Goal: Task Accomplishment & Management: Use online tool/utility

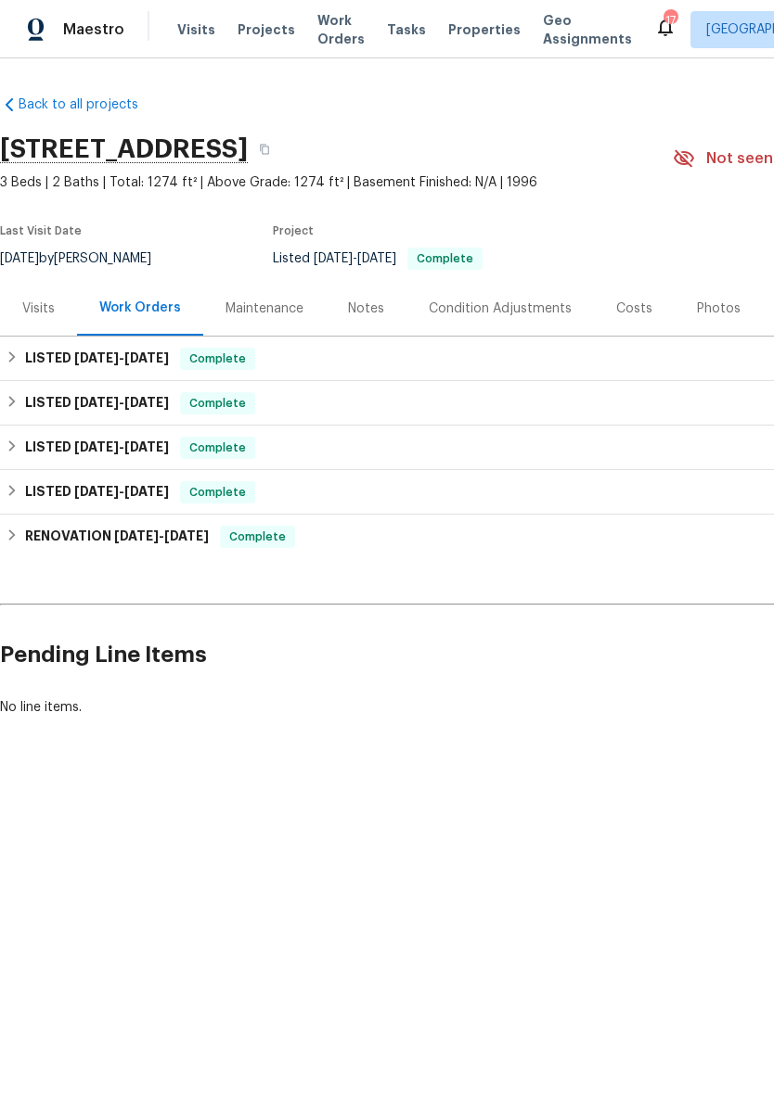
click at [196, 37] on span "Visits" at bounding box center [196, 29] width 38 height 19
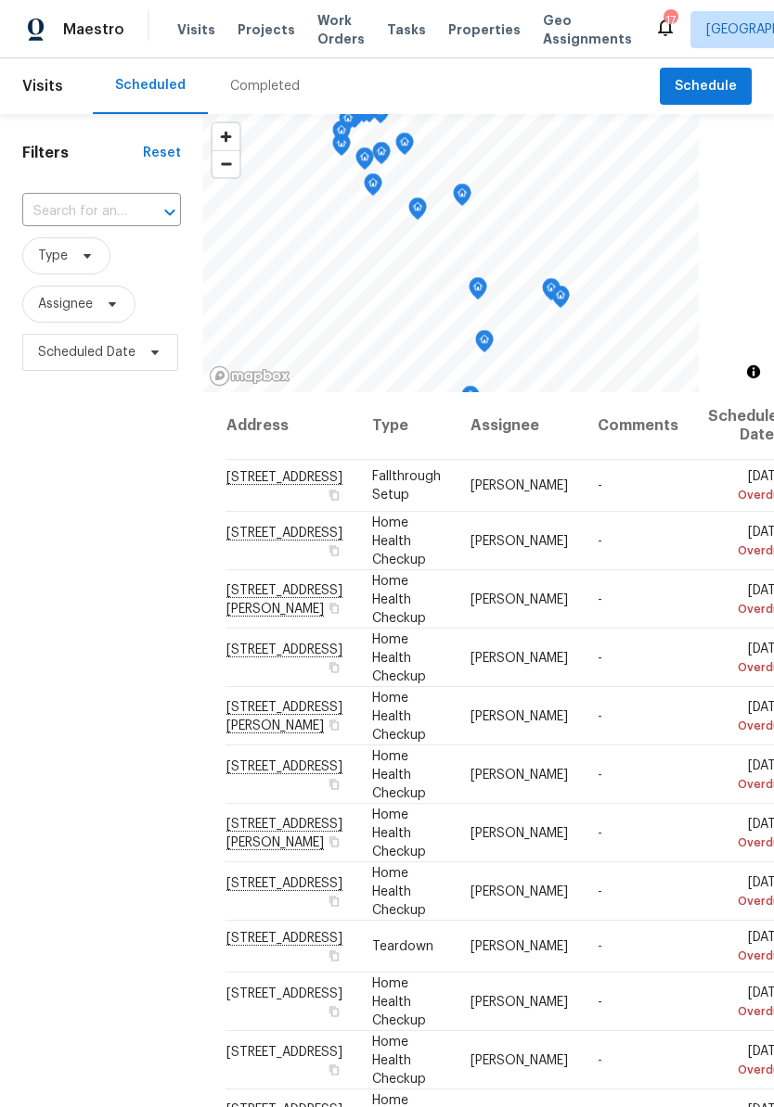
click at [139, 206] on div at bounding box center [157, 212] width 48 height 26
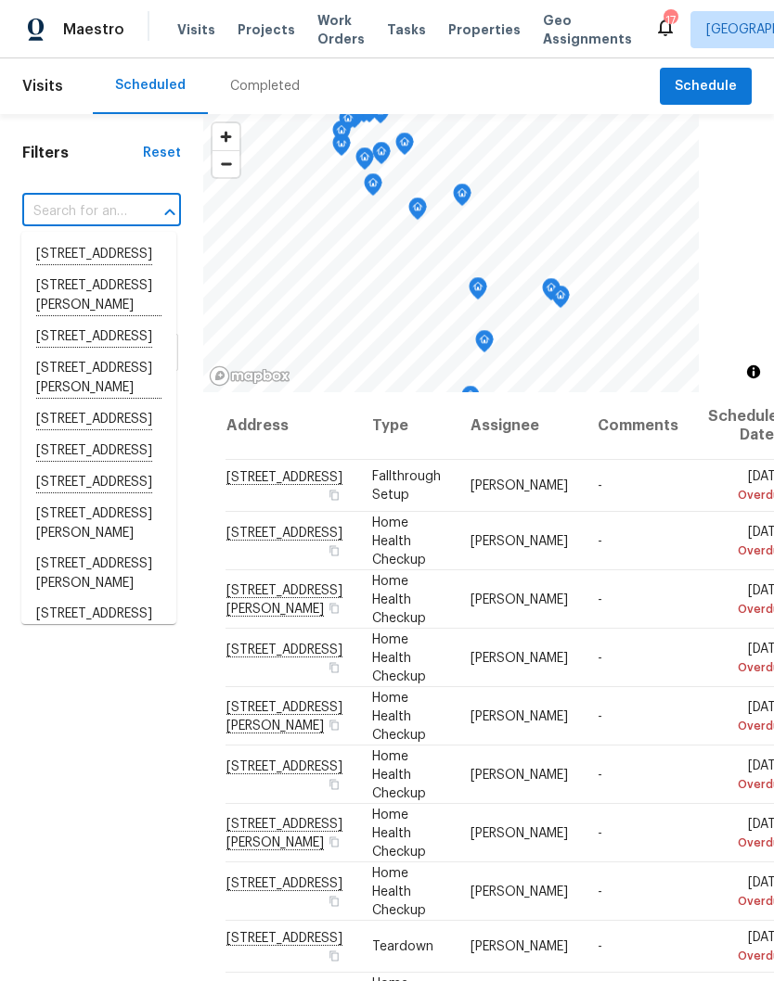
click at [197, 32] on span "Visits" at bounding box center [196, 29] width 38 height 19
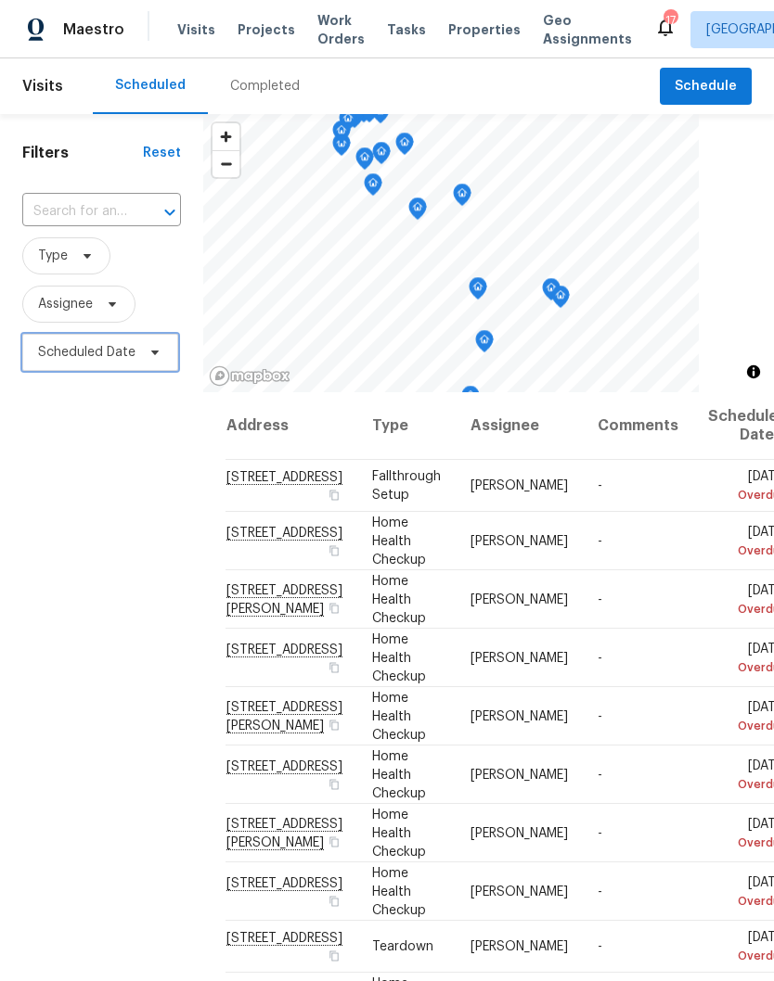
click at [135, 350] on span "Scheduled Date" at bounding box center [100, 352] width 156 height 37
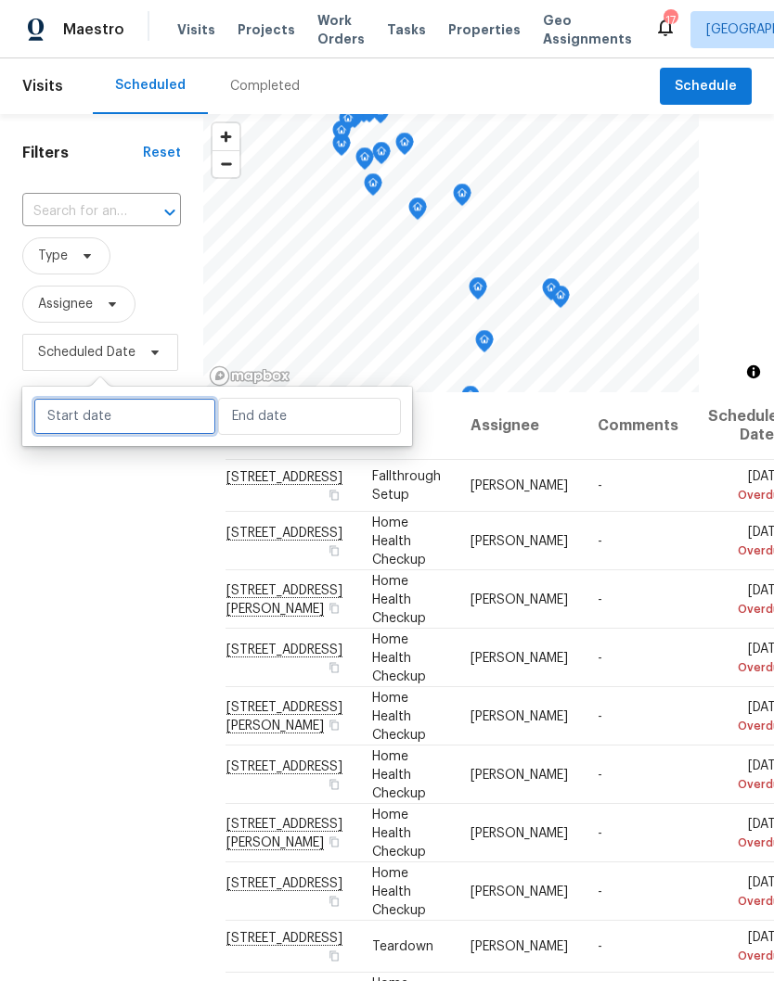
click at [164, 418] on input "text" at bounding box center [124, 416] width 183 height 37
select select "8"
select select "2025"
select select "9"
select select "2025"
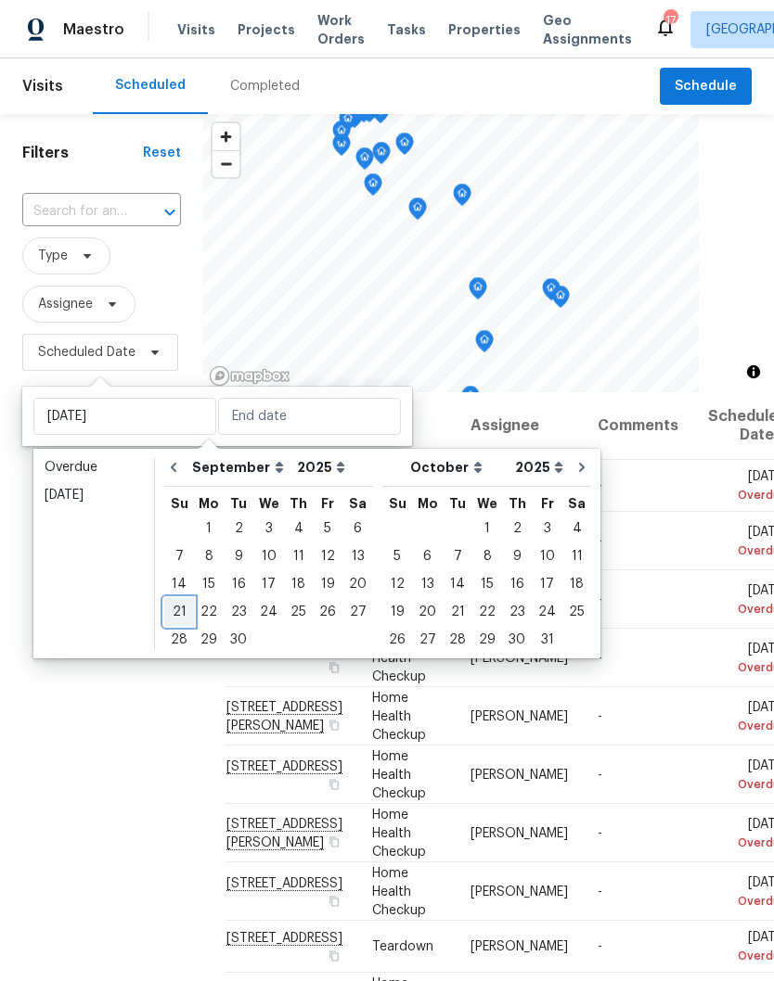
click at [186, 614] on div "21" at bounding box center [179, 612] width 30 height 26
type input "[DATE]"
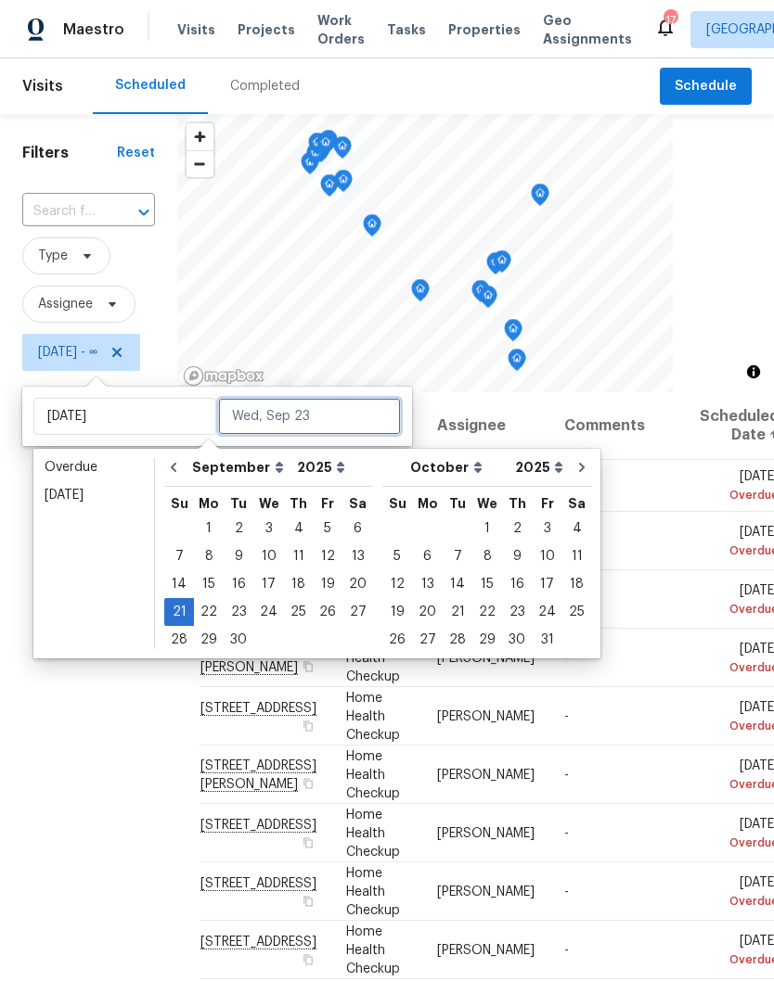
click at [315, 416] on input "text" at bounding box center [309, 416] width 183 height 37
click at [179, 610] on div "21" at bounding box center [179, 612] width 30 height 26
type input "[DATE]"
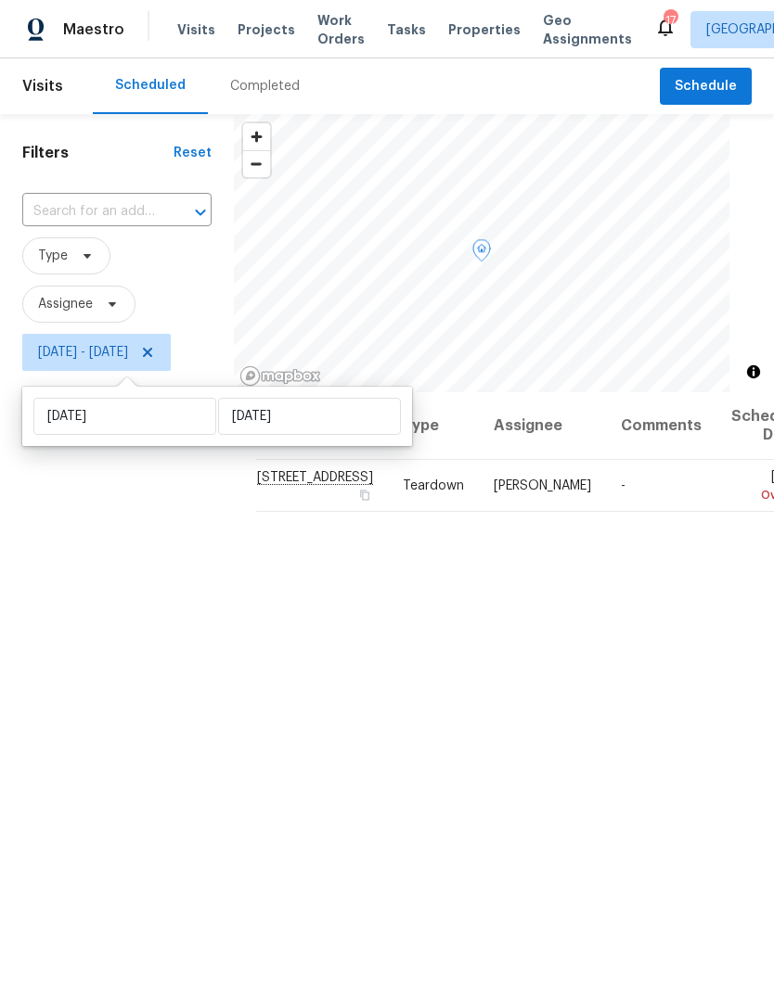
click at [218, 604] on div "Filters Reset ​ Type Assignee [DATE] - [DATE]" at bounding box center [117, 645] width 234 height 1063
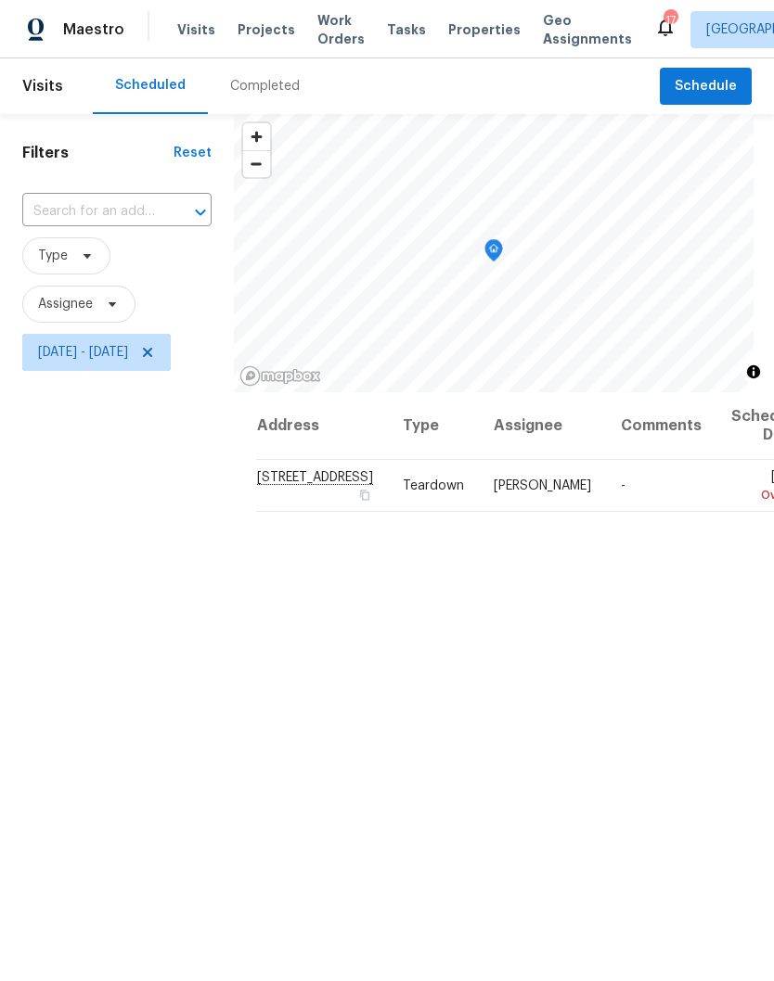
click at [339, 28] on span "Work Orders" at bounding box center [340, 29] width 47 height 37
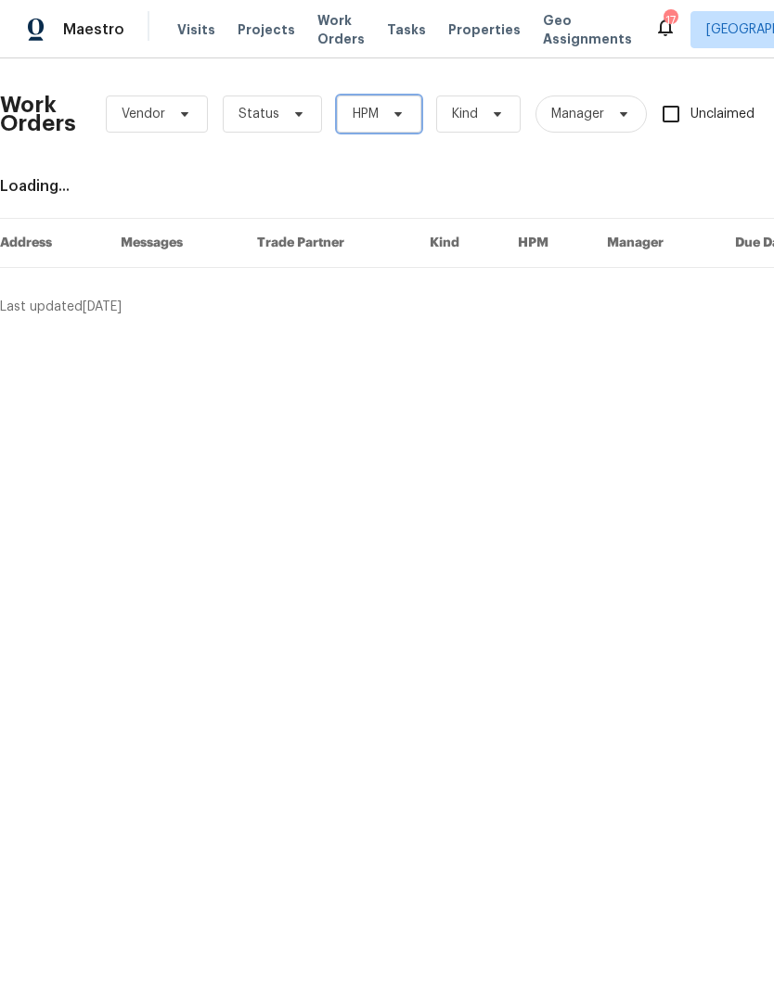
click at [404, 109] on span "HPM" at bounding box center [379, 114] width 84 height 37
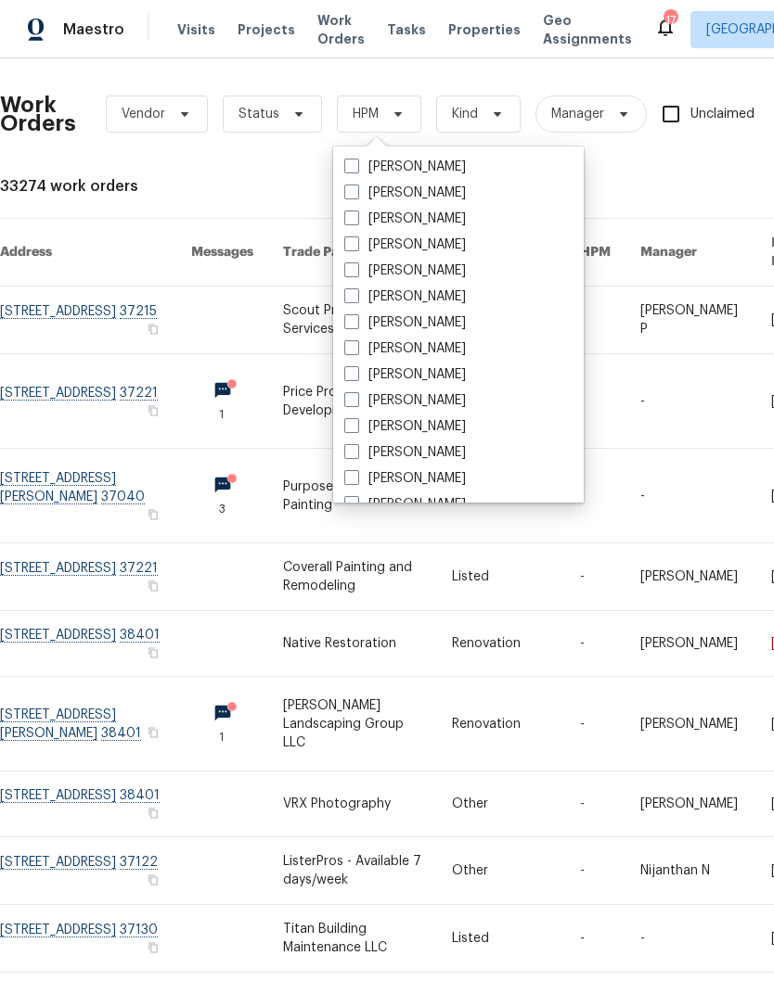
click at [465, 377] on label "[PERSON_NAME]" at bounding box center [404, 374] width 121 height 19
click at [356, 377] on input "[PERSON_NAME]" at bounding box center [350, 371] width 12 height 12
checkbox input "true"
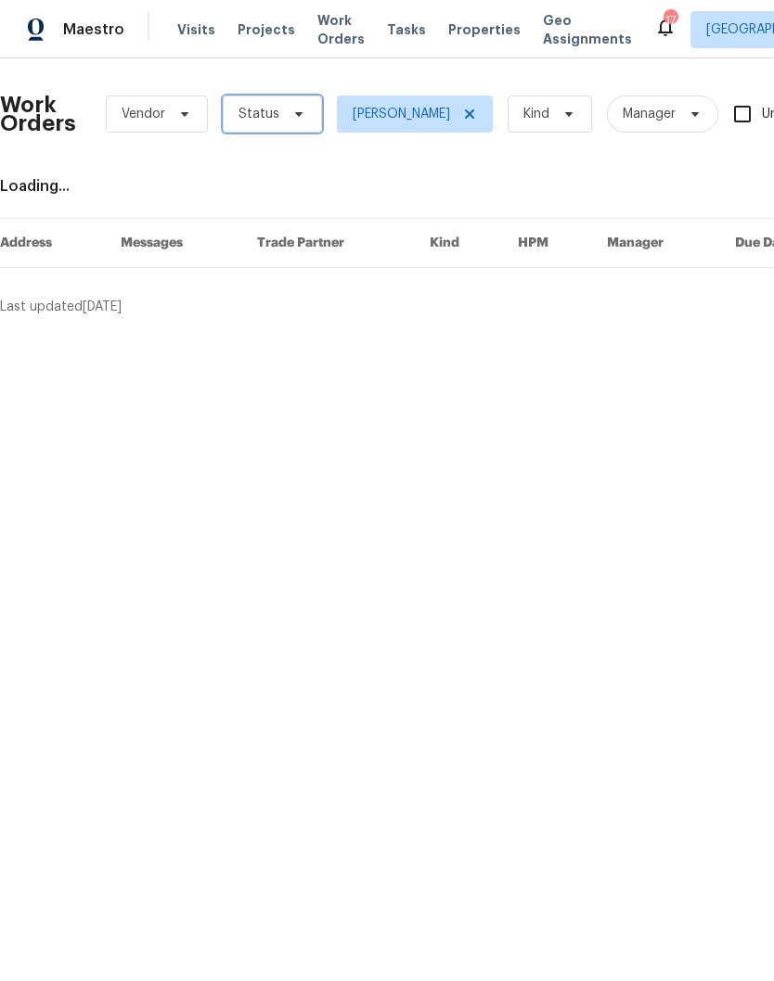
click at [273, 121] on span "Status" at bounding box center [258, 114] width 41 height 19
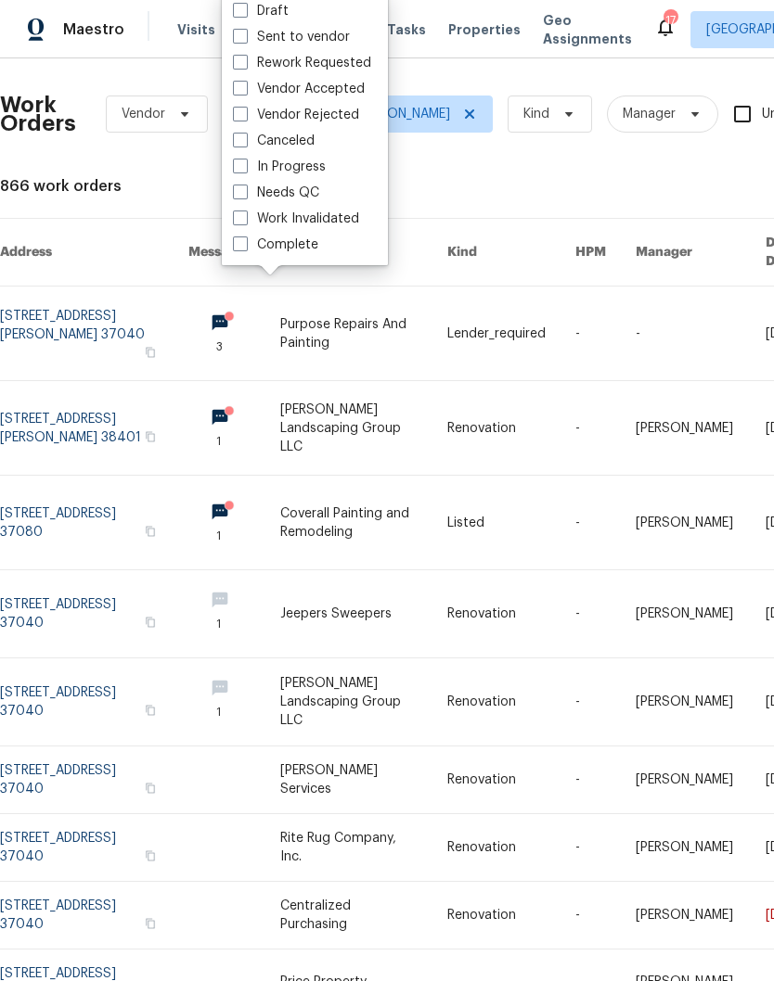
click at [313, 195] on label "Needs QC" at bounding box center [276, 193] width 86 height 19
click at [245, 195] on input "Needs QC" at bounding box center [239, 190] width 12 height 12
checkbox input "true"
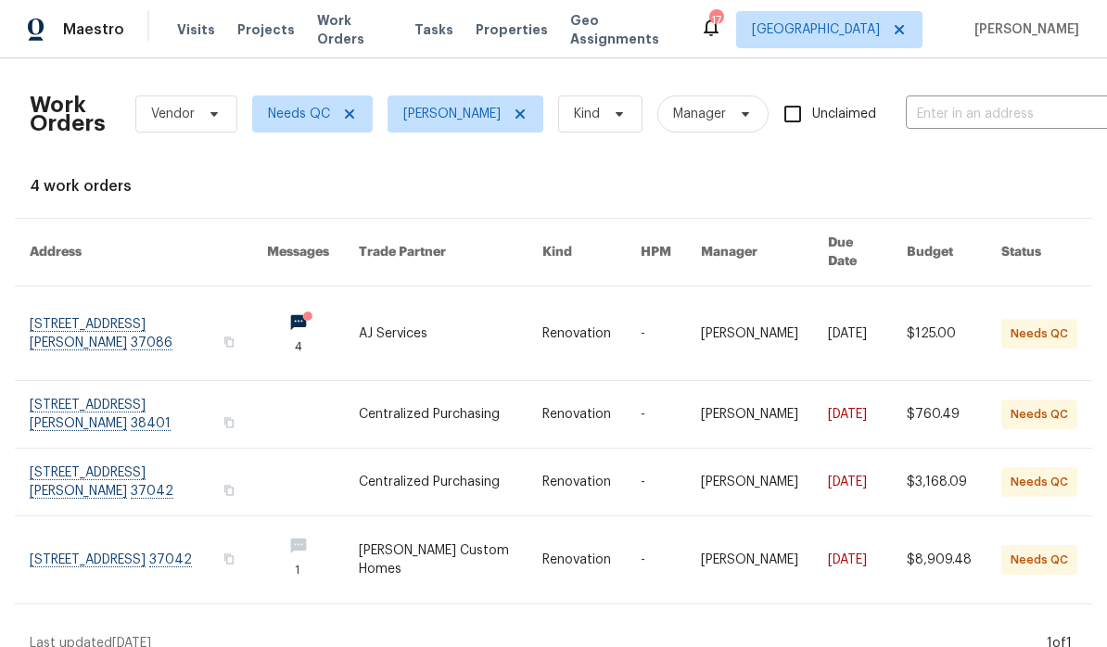
scroll to position [2, 0]
click at [522, 118] on icon at bounding box center [520, 114] width 15 height 15
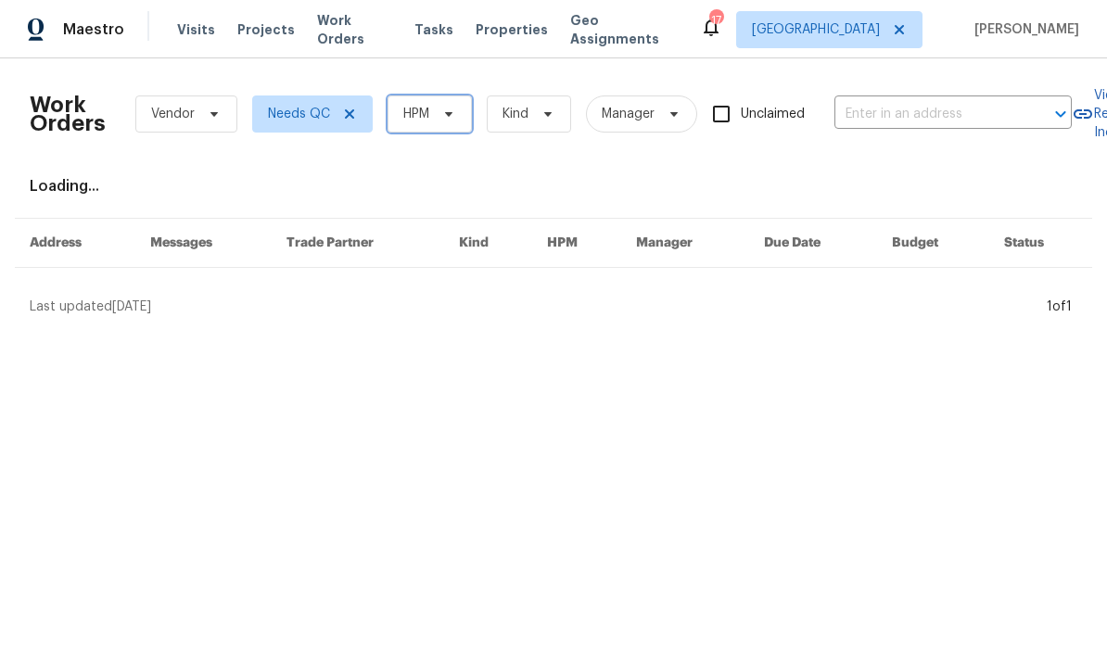
click at [456, 113] on icon at bounding box center [448, 114] width 15 height 15
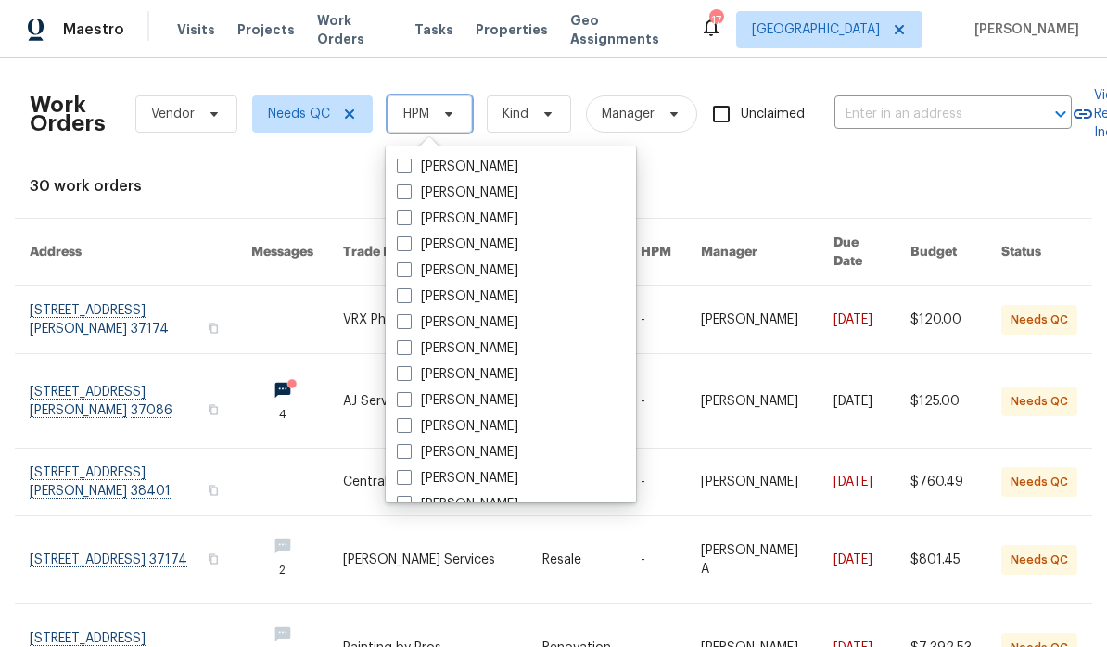
click at [455, 118] on icon at bounding box center [448, 114] width 15 height 15
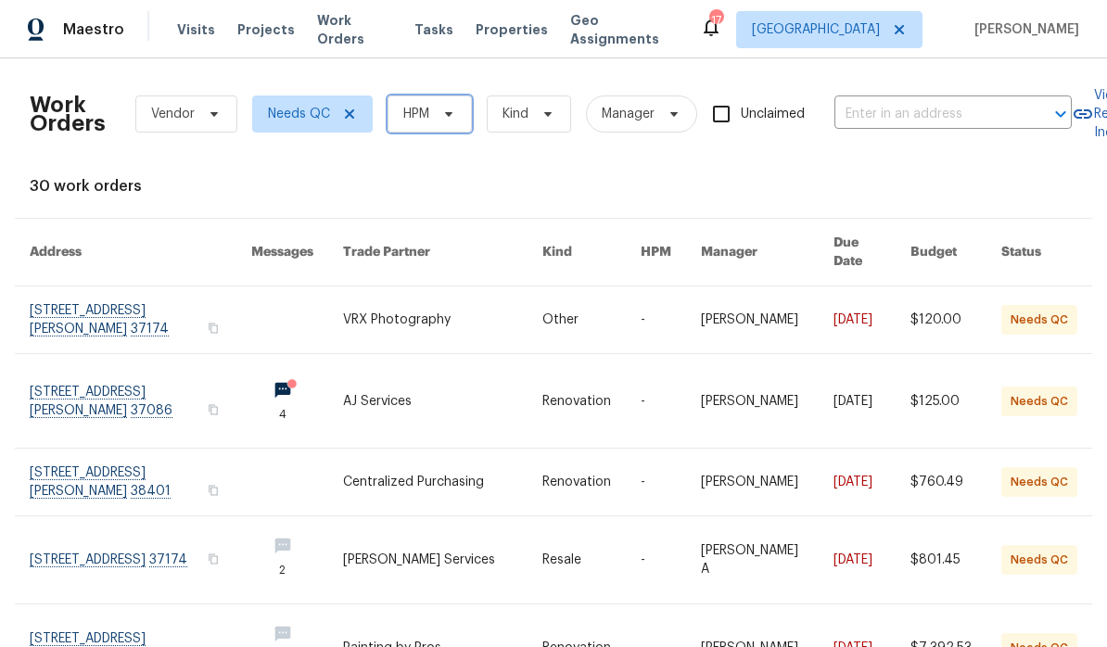
click at [451, 121] on icon at bounding box center [448, 114] width 15 height 15
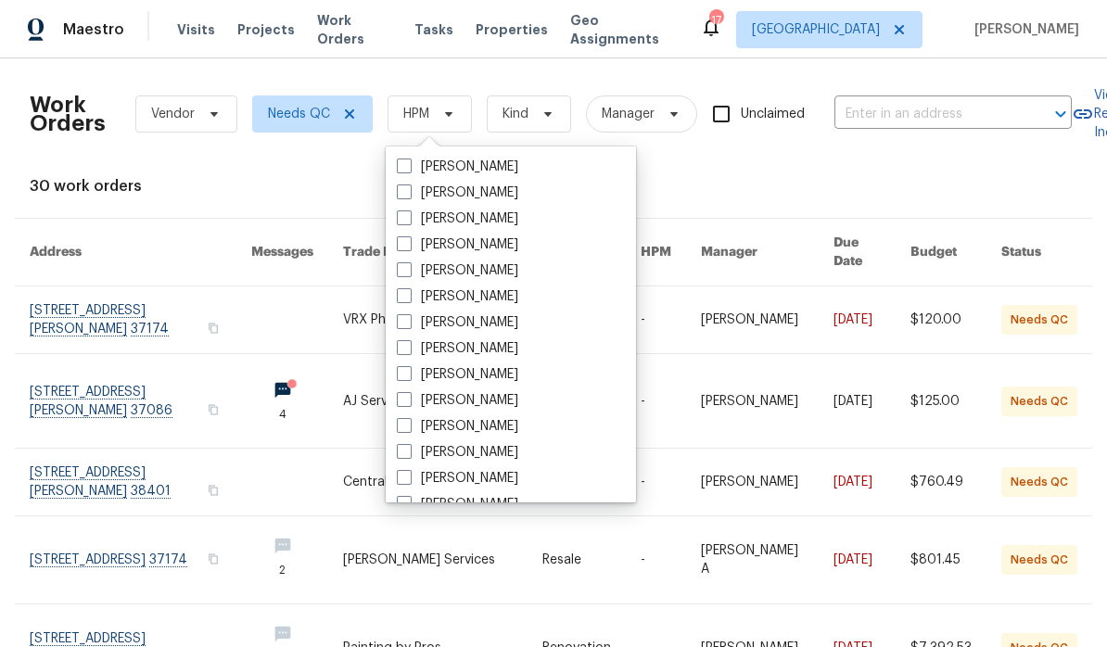
click at [497, 373] on label "[PERSON_NAME]" at bounding box center [457, 374] width 121 height 19
click at [409, 373] on input "[PERSON_NAME]" at bounding box center [403, 371] width 12 height 12
checkbox input "true"
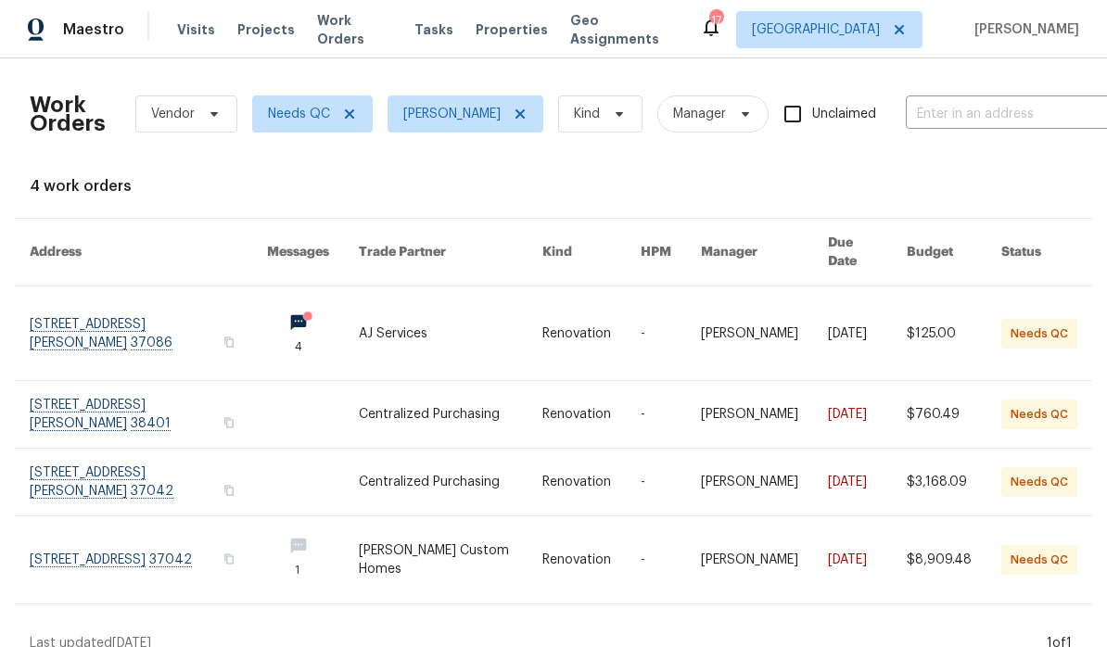
scroll to position [2, 0]
click at [176, 319] on link at bounding box center [148, 334] width 237 height 94
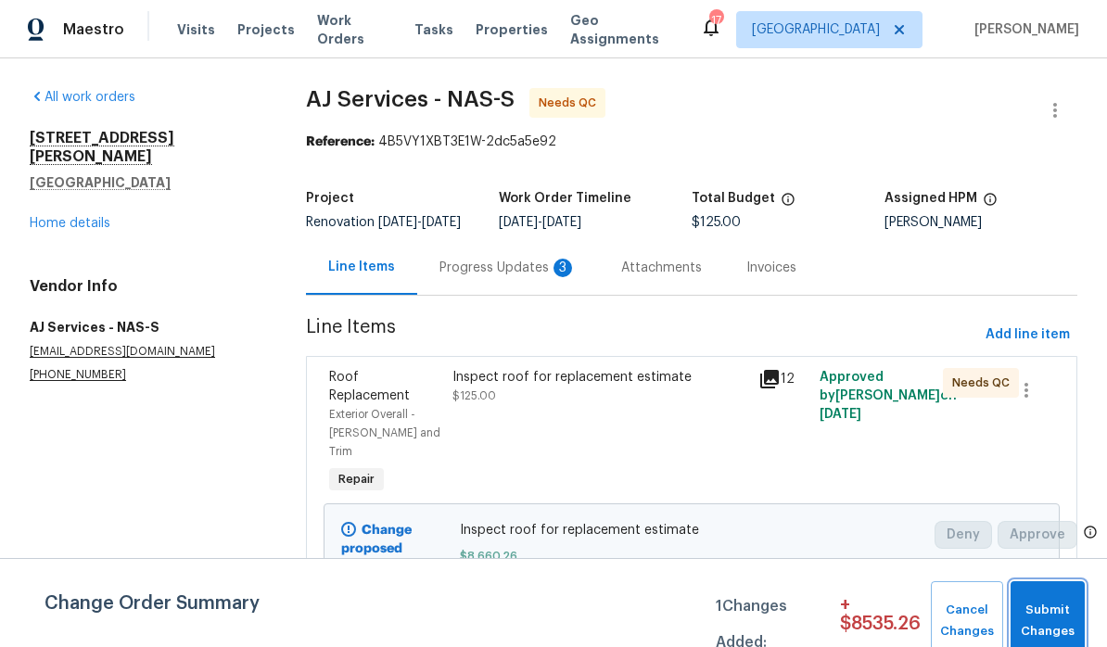
click at [773, 620] on span "Submit Changes" at bounding box center [1048, 621] width 56 height 43
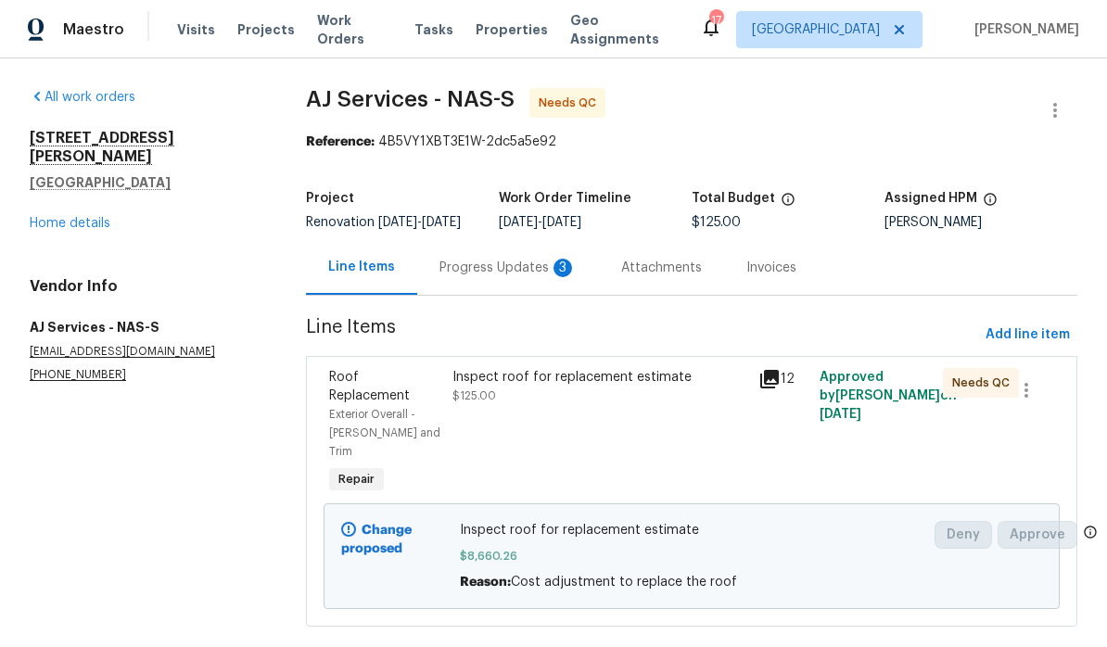
click at [517, 277] on div "Progress Updates 3" at bounding box center [508, 268] width 137 height 19
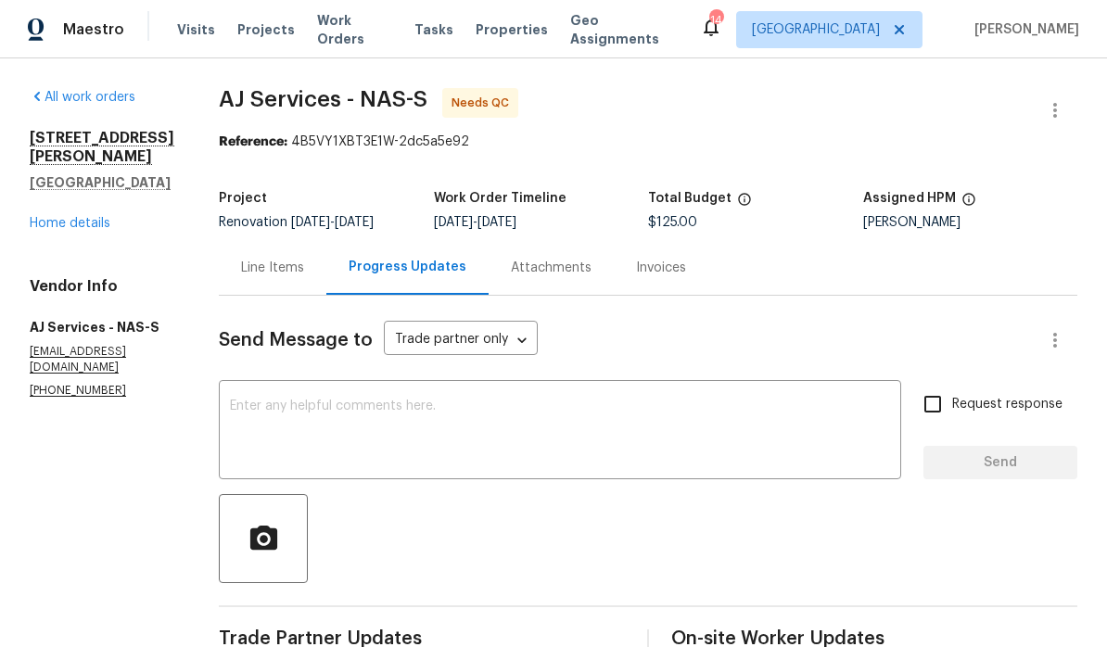
click at [96, 217] on link "Home details" at bounding box center [70, 223] width 81 height 13
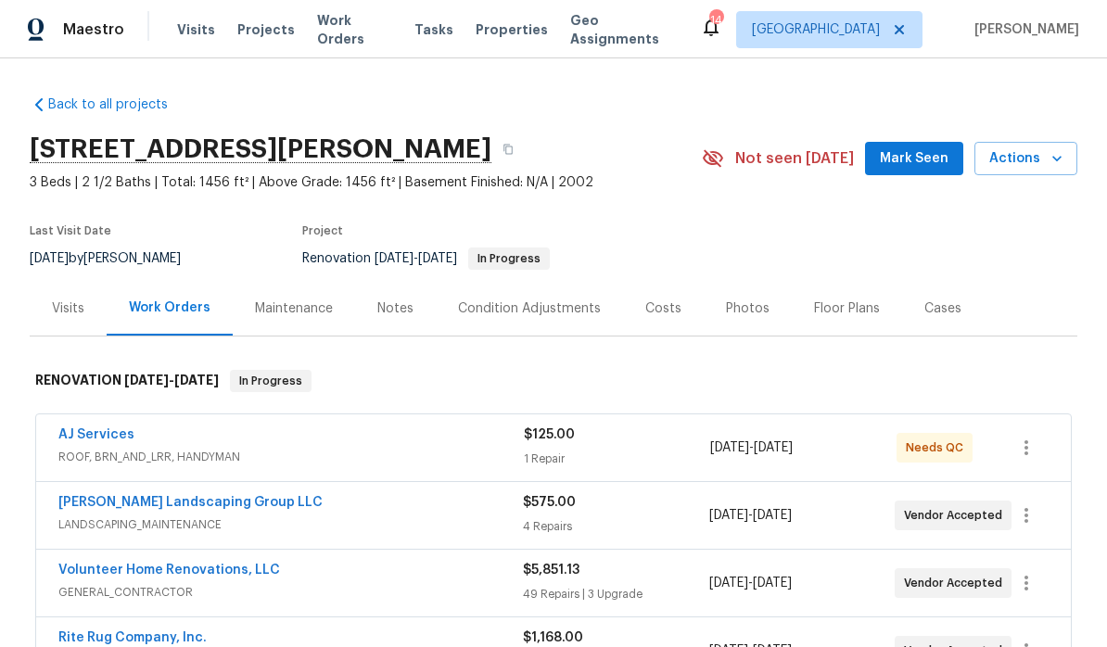
click at [773, 167] on span "Mark Seen" at bounding box center [914, 158] width 69 height 23
